Goal: Find specific page/section: Find specific page/section

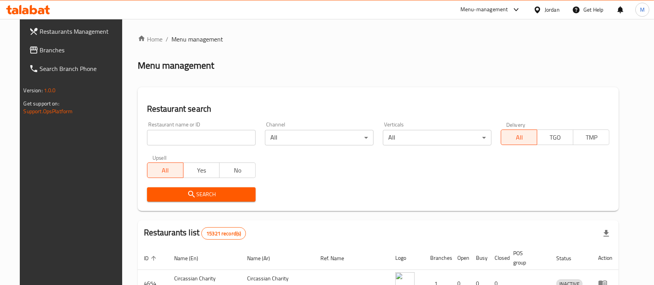
click at [193, 139] on input "search" at bounding box center [201, 138] width 109 height 16
type input "s"
type input "ا"
type input "الباير"
click button "Search" at bounding box center [201, 194] width 109 height 14
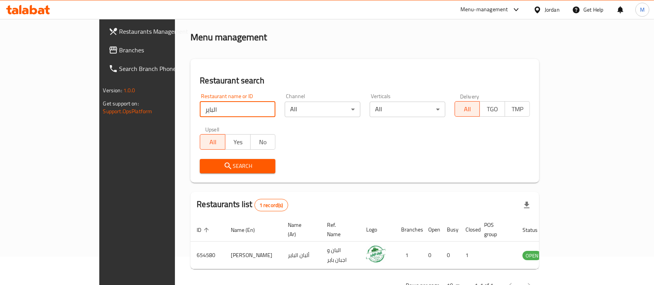
scroll to position [45, 0]
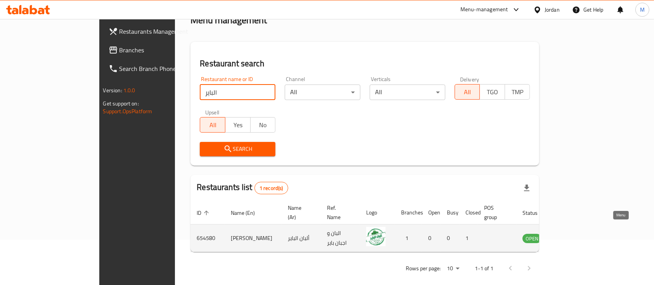
click at [573, 234] on icon "enhanced table" at bounding box center [568, 238] width 9 height 9
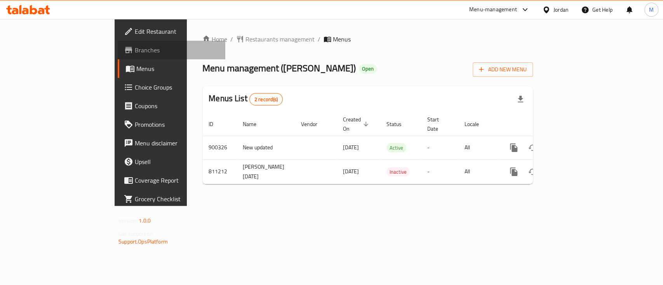
click at [135, 50] on span "Branches" at bounding box center [177, 49] width 84 height 9
